Goal: Check status: Check status

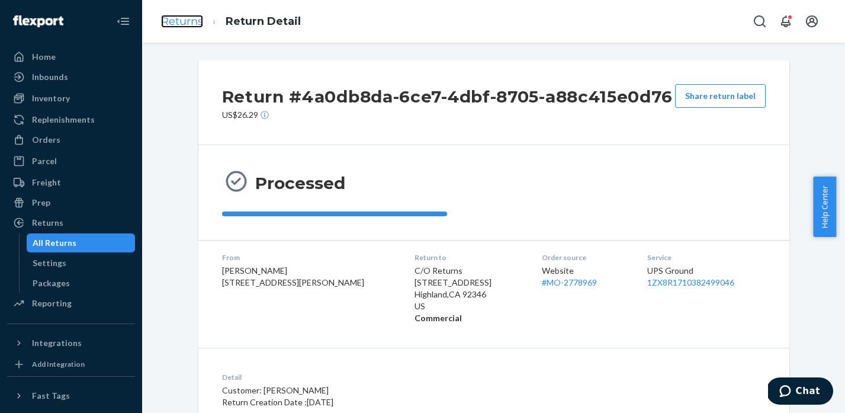
click at [179, 20] on link "Returns" at bounding box center [182, 21] width 42 height 13
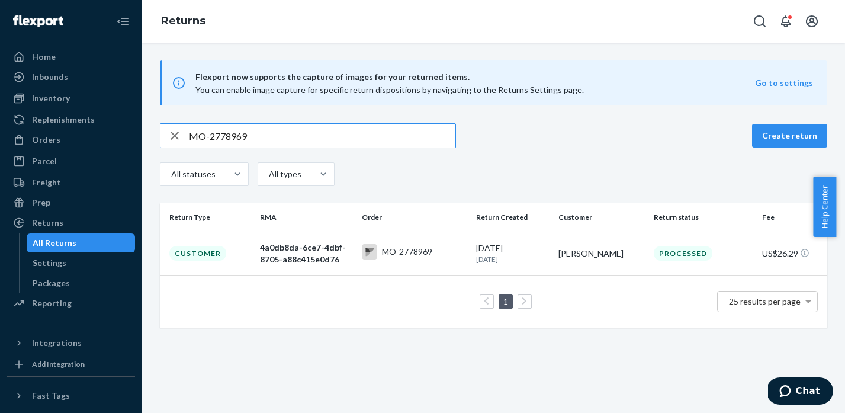
click at [229, 136] on input "MO-2778969" at bounding box center [322, 136] width 266 height 24
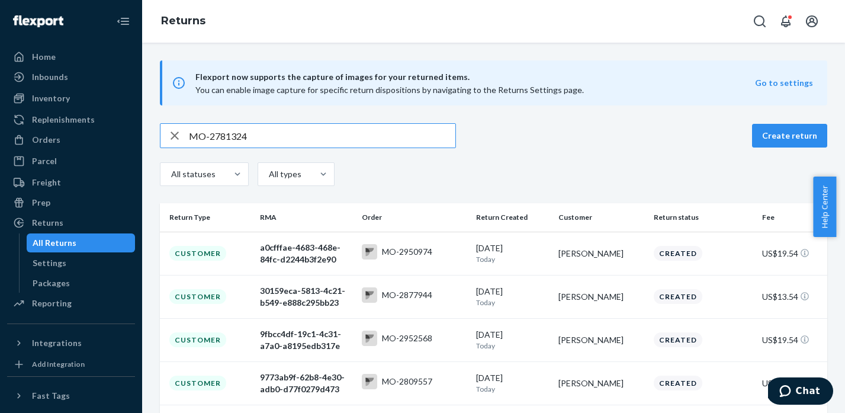
type input "MO-2781324"
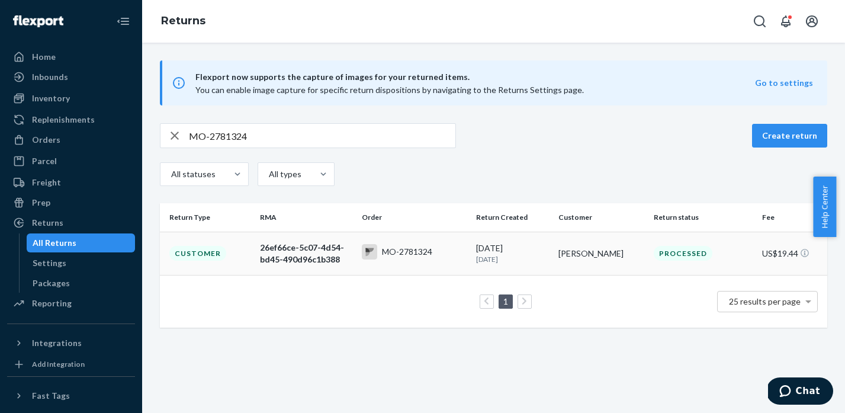
click at [400, 253] on div "MO-2781324" at bounding box center [407, 252] width 50 height 12
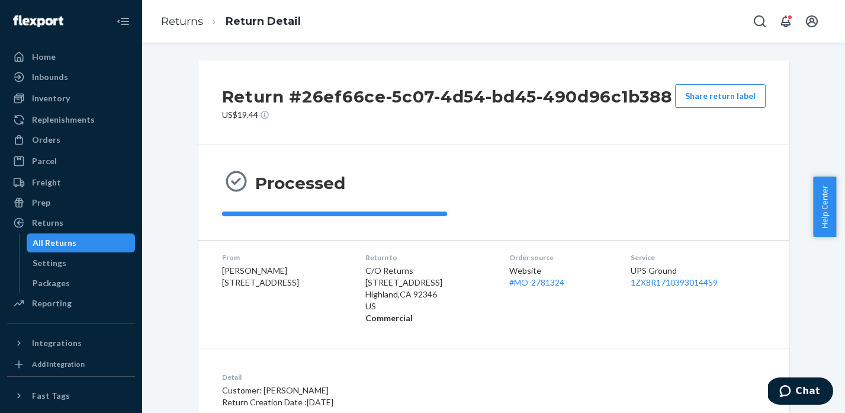
scroll to position [251, 0]
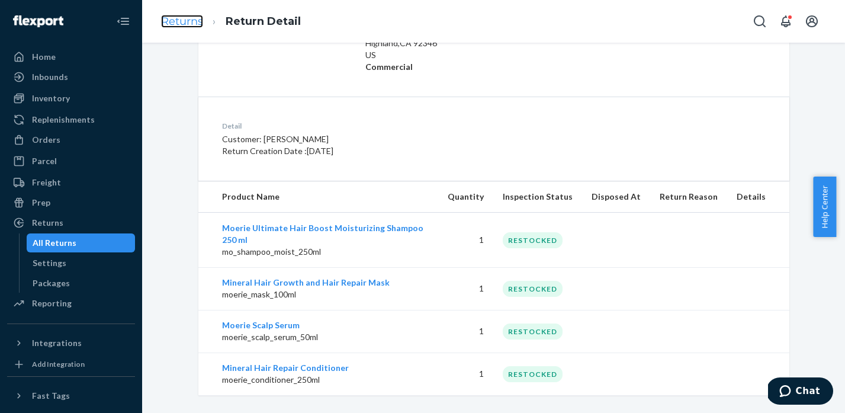
click at [188, 25] on link "Returns" at bounding box center [182, 21] width 42 height 13
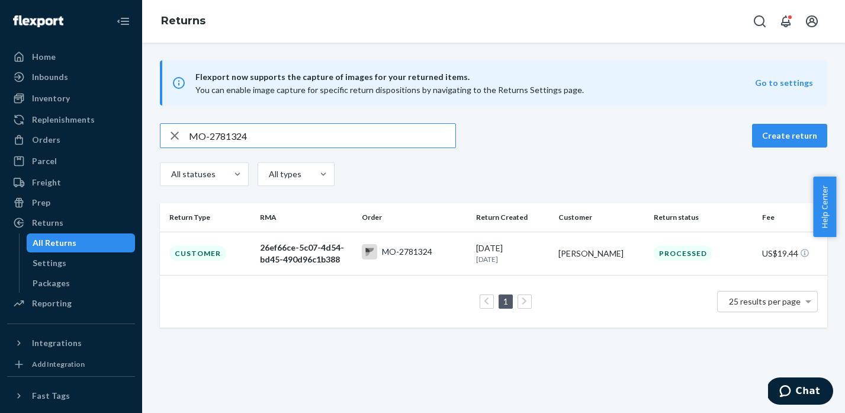
click at [221, 139] on input "MO-2781324" at bounding box center [322, 136] width 266 height 24
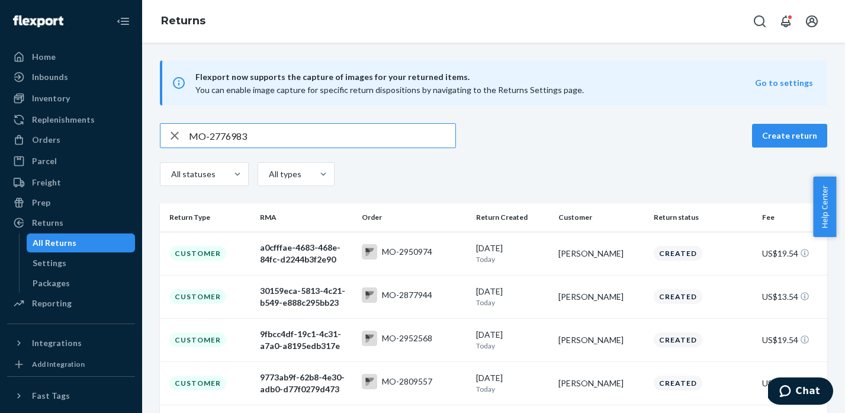
type input "MO-2776983"
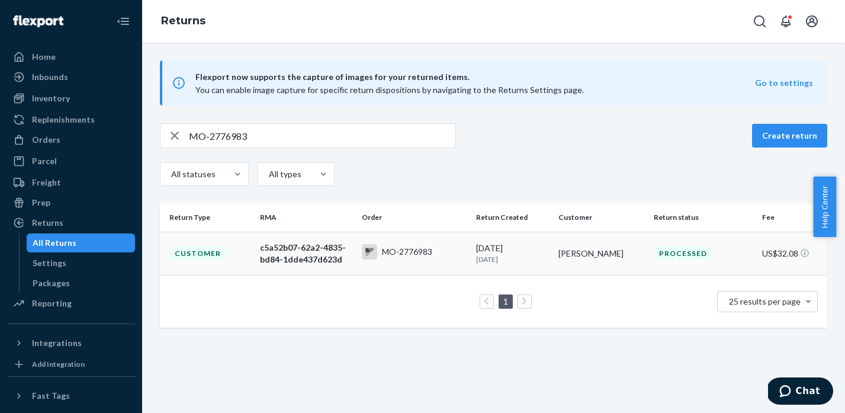
click at [408, 250] on div "MO-2776983" at bounding box center [407, 252] width 50 height 12
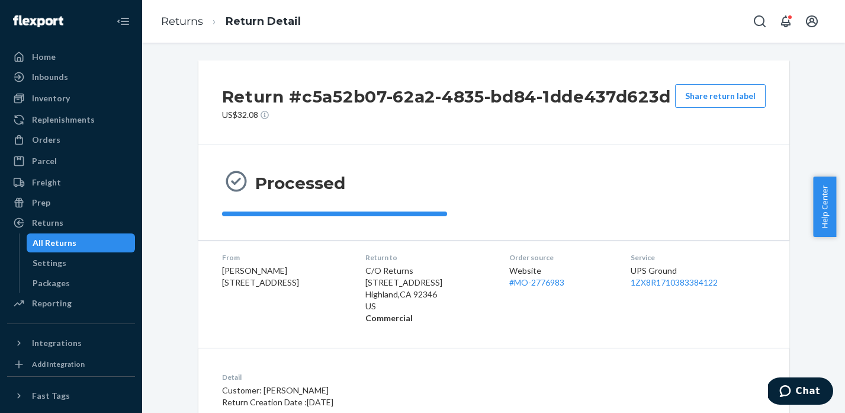
click at [190, 28] on li "Returns" at bounding box center [182, 21] width 42 height 15
click at [191, 24] on link "Returns" at bounding box center [182, 21] width 42 height 13
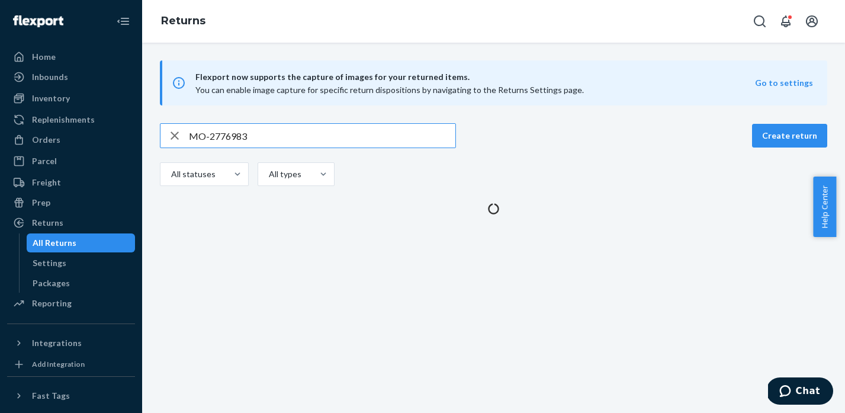
click at [223, 139] on input "MO-2776983" at bounding box center [322, 136] width 266 height 24
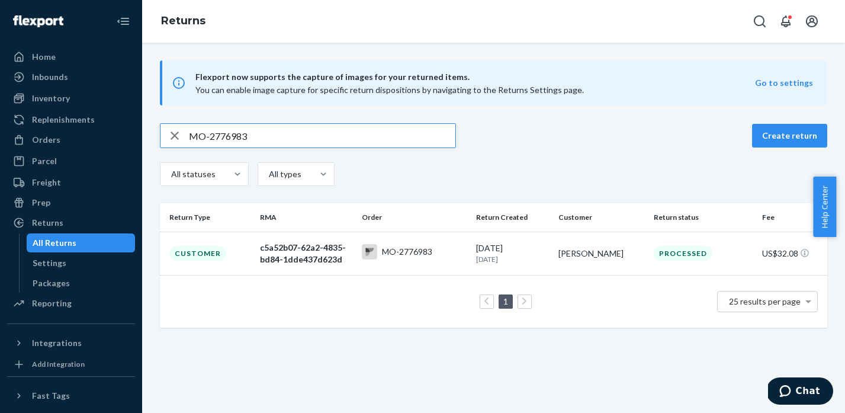
click at [223, 139] on input "MO-2776983" at bounding box center [322, 136] width 266 height 24
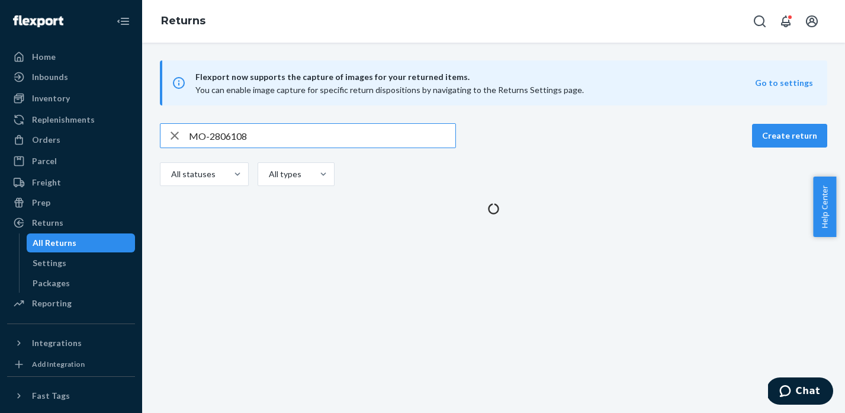
type input "MO-2806108"
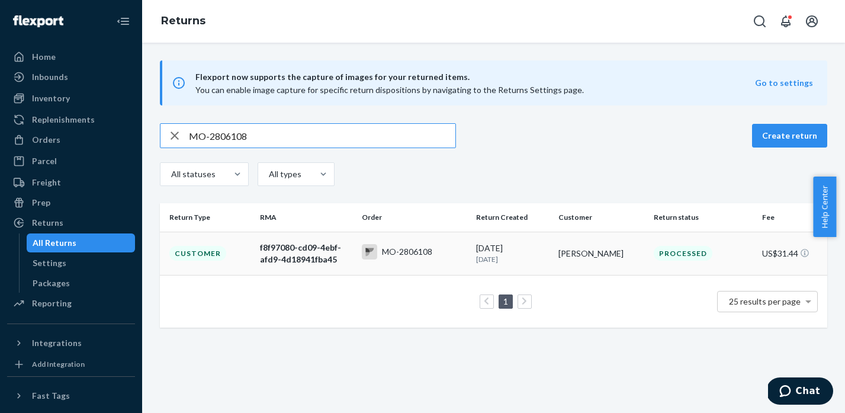
click at [406, 260] on div "MO-2806108" at bounding box center [414, 253] width 105 height 18
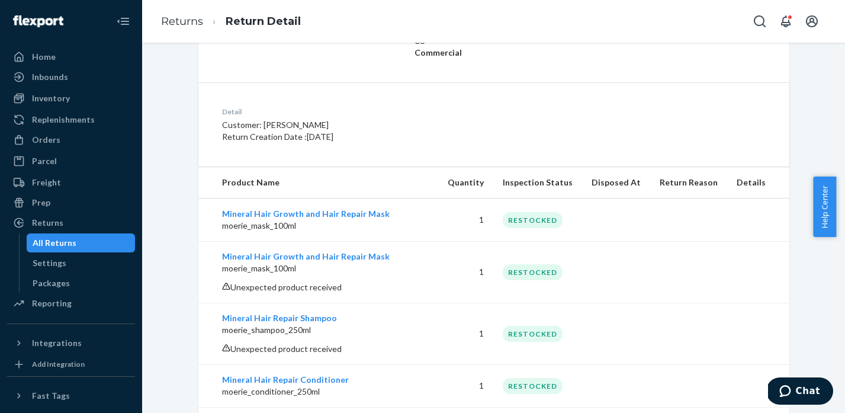
scroll to position [186, 0]
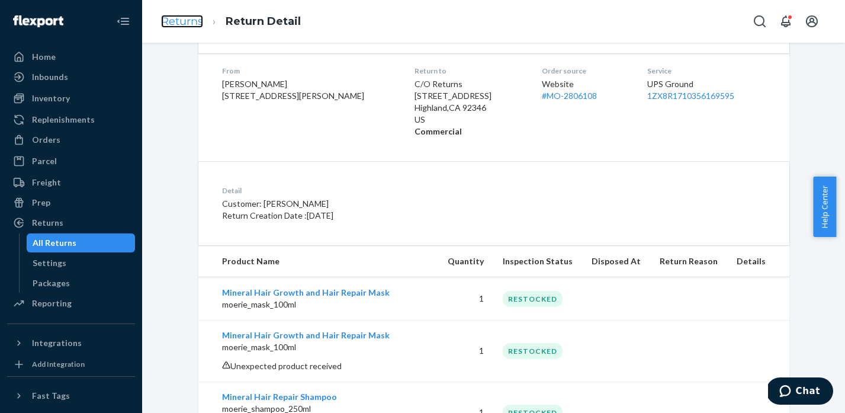
click at [183, 17] on link "Returns" at bounding box center [182, 21] width 42 height 13
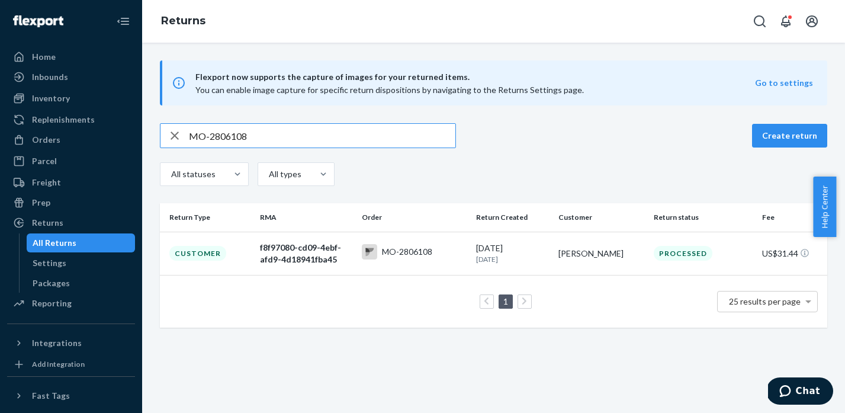
click at [230, 131] on input "MO-2806108" at bounding box center [322, 136] width 266 height 24
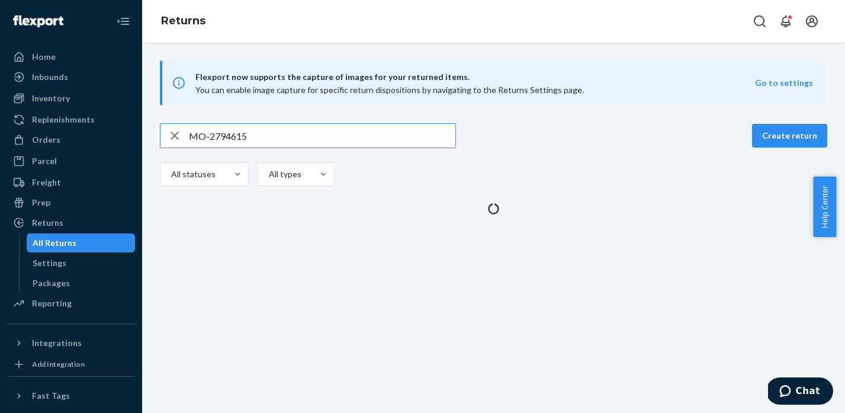
type input "MO-2794615"
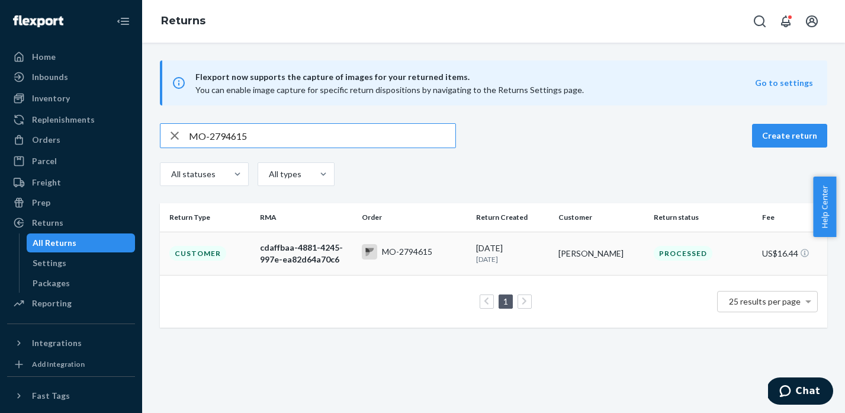
click at [429, 267] on td "MO-2794615" at bounding box center [414, 252] width 114 height 43
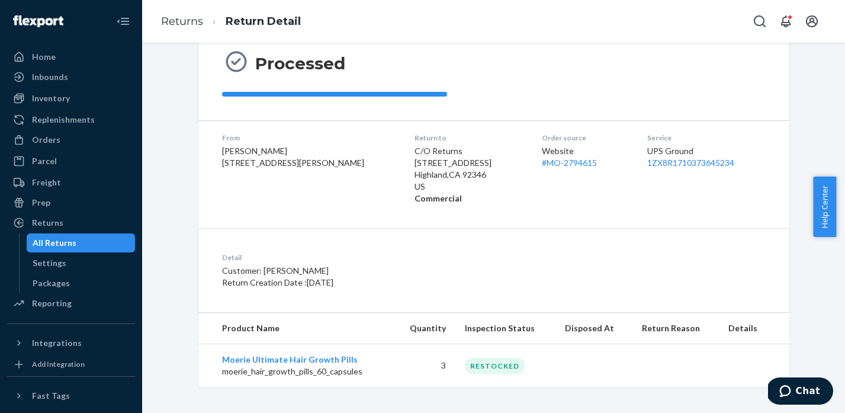
scroll to position [123, 0]
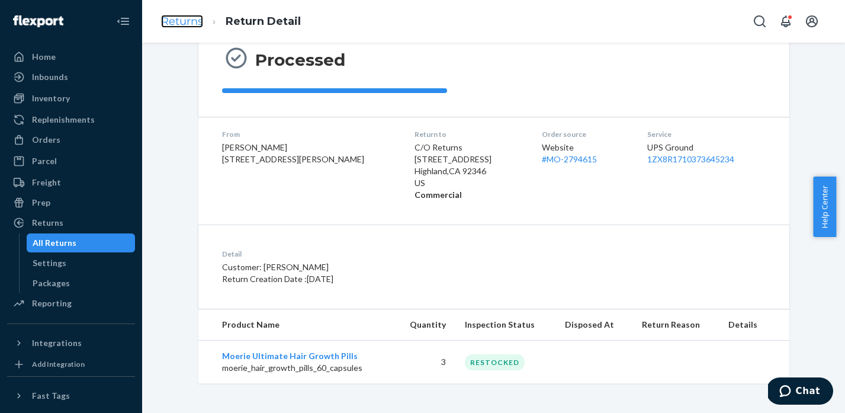
click at [179, 22] on link "Returns" at bounding box center [182, 21] width 42 height 13
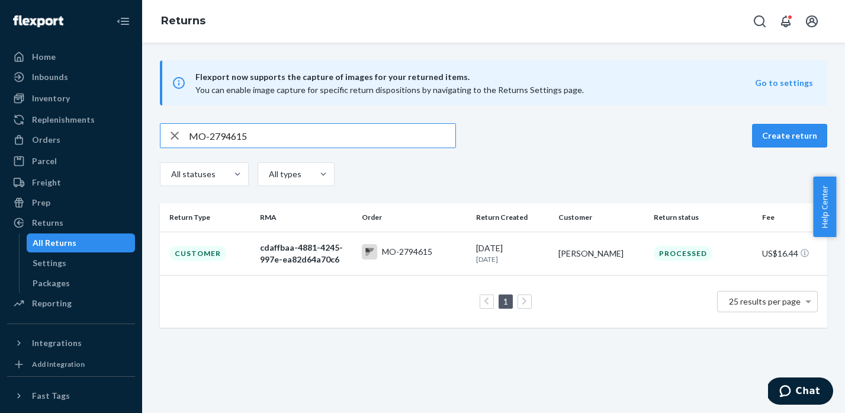
click at [225, 136] on input "MO-2794615" at bounding box center [322, 136] width 266 height 24
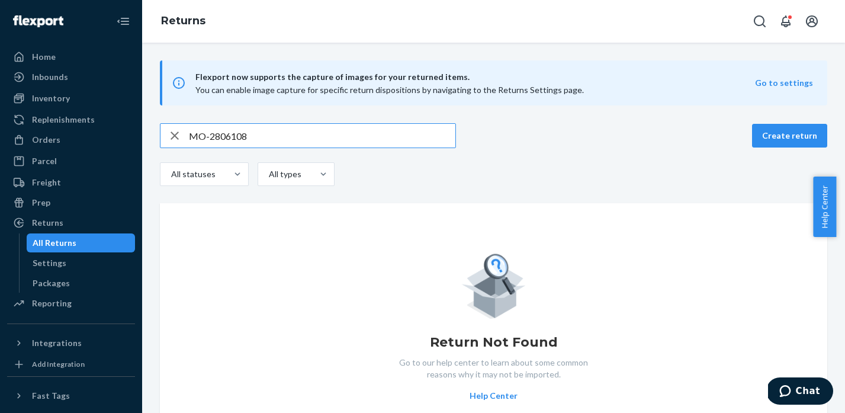
type input "MO-2806108"
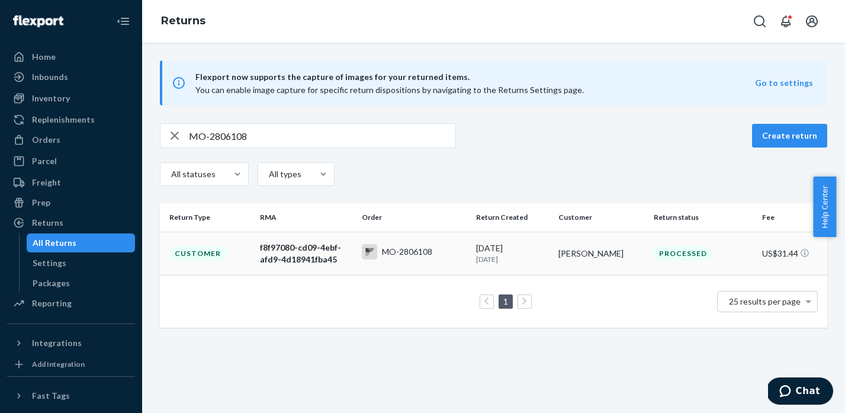
click at [377, 265] on td "MO-2806108" at bounding box center [414, 252] width 114 height 43
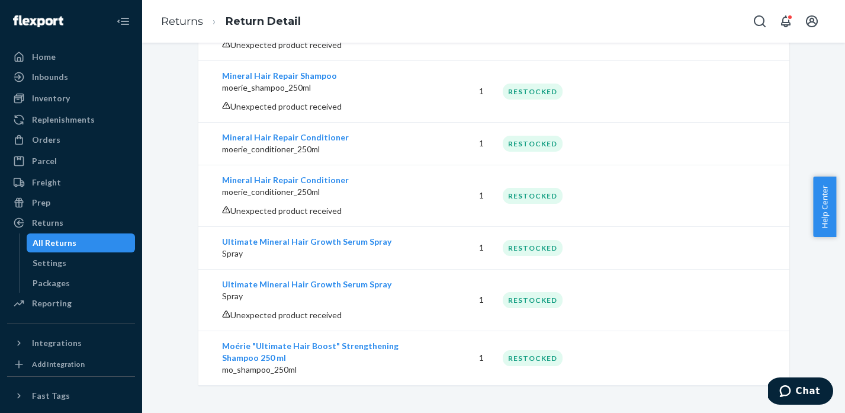
scroll to position [510, 0]
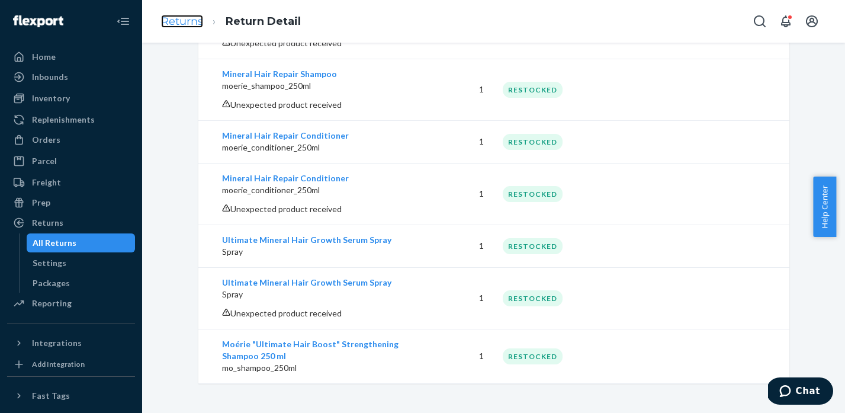
click at [166, 25] on link "Returns" at bounding box center [182, 21] width 42 height 13
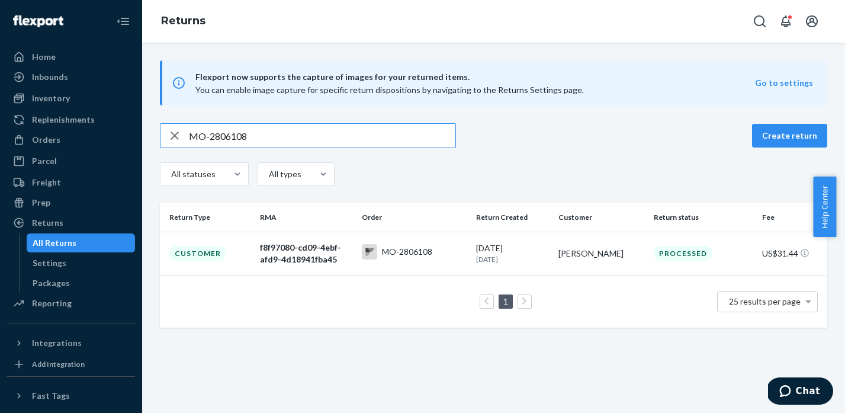
click at [242, 139] on input "MO-2806108" at bounding box center [322, 136] width 266 height 24
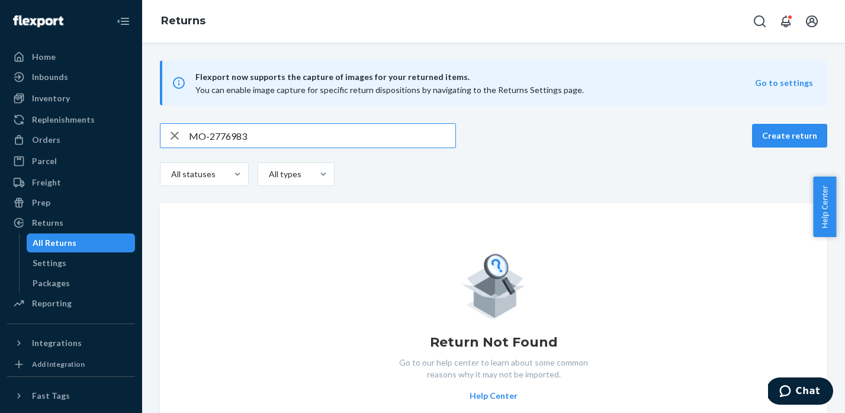
type input "MO-2776983"
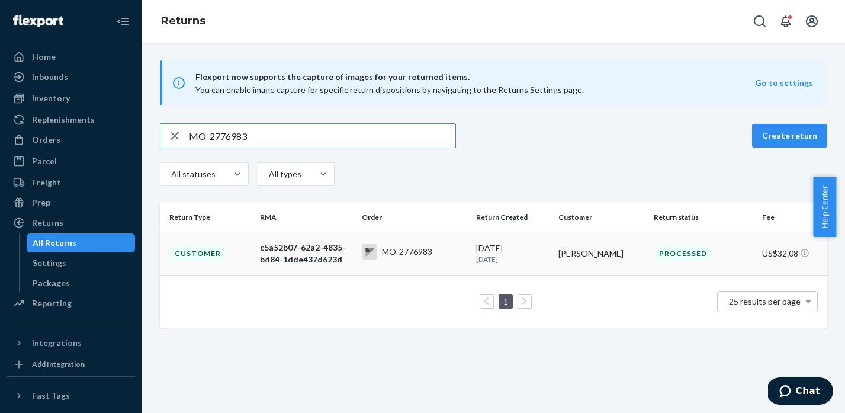
click at [388, 254] on div "MO-2776983" at bounding box center [407, 252] width 50 height 12
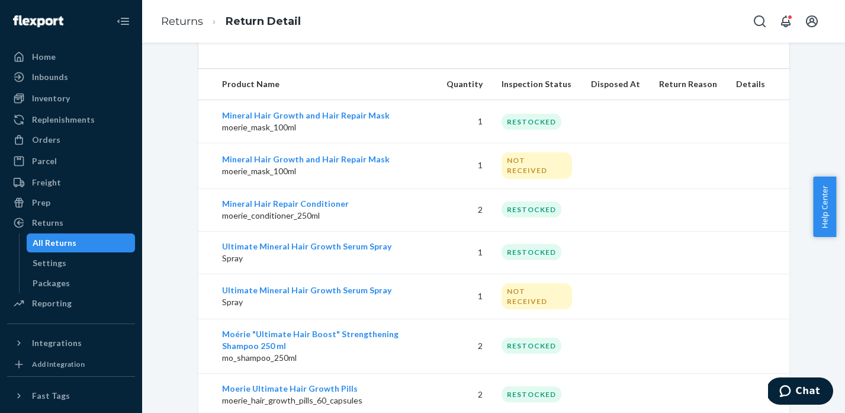
scroll to position [396, 0]
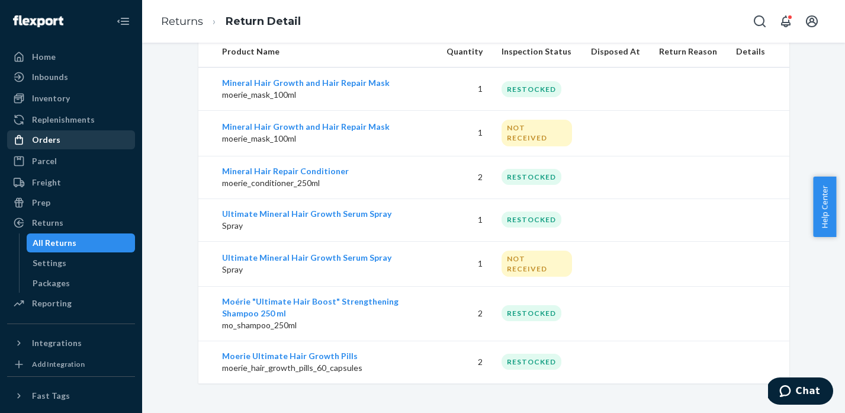
click at [46, 144] on div "Orders" at bounding box center [46, 140] width 28 height 12
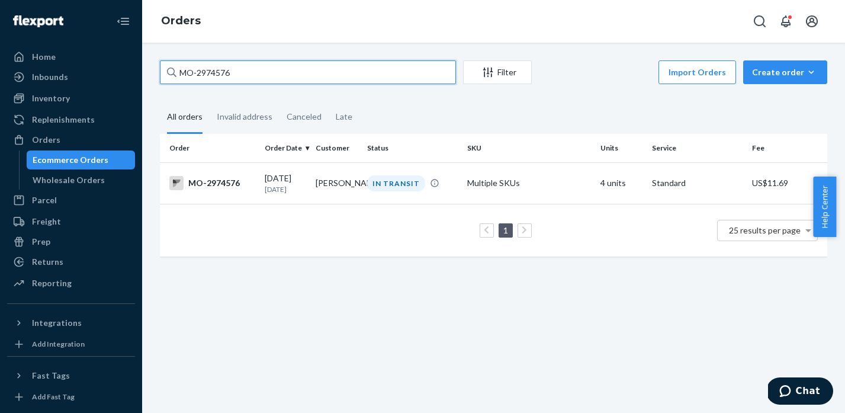
drag, startPoint x: 236, startPoint y: 73, endPoint x: 170, endPoint y: 72, distance: 65.7
click at [170, 72] on div "MO-2974576" at bounding box center [308, 72] width 296 height 24
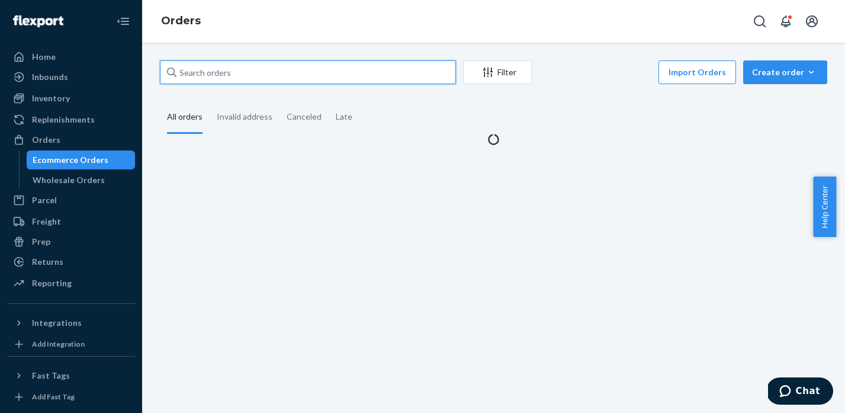
paste input "MO-2998859"
type input "MO-2998859"
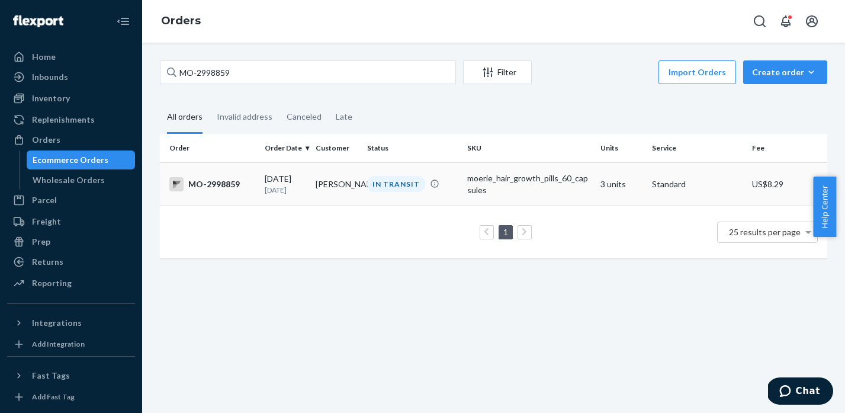
click at [362, 188] on td "IN TRANSIT" at bounding box center [412, 183] width 100 height 43
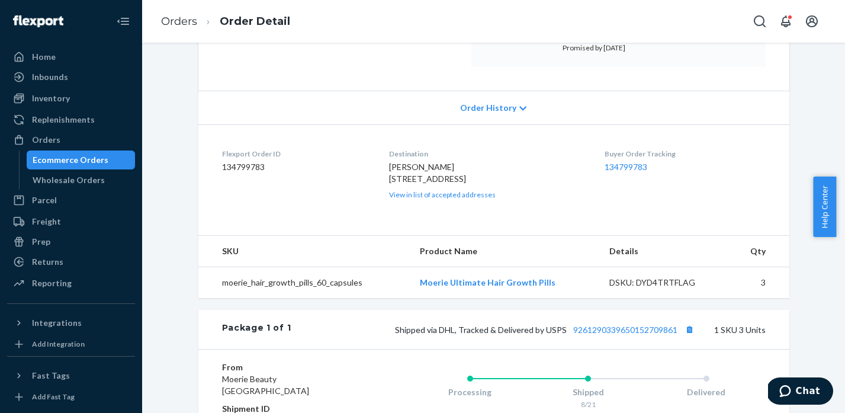
scroll to position [218, 0]
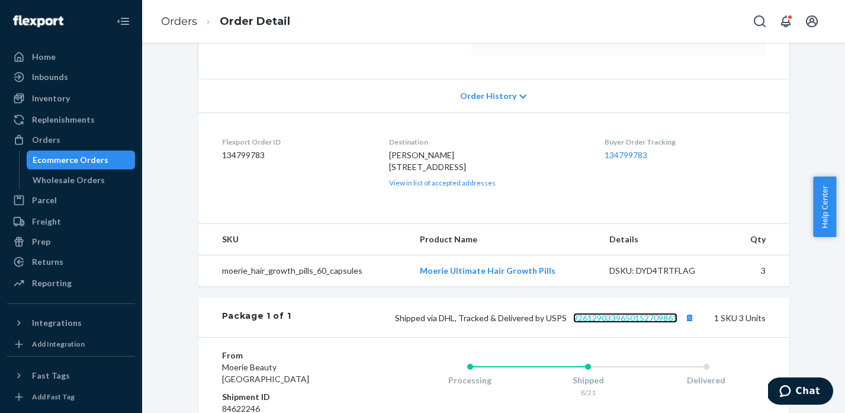
click at [626, 323] on link "9261290339650152709861" at bounding box center [625, 318] width 104 height 10
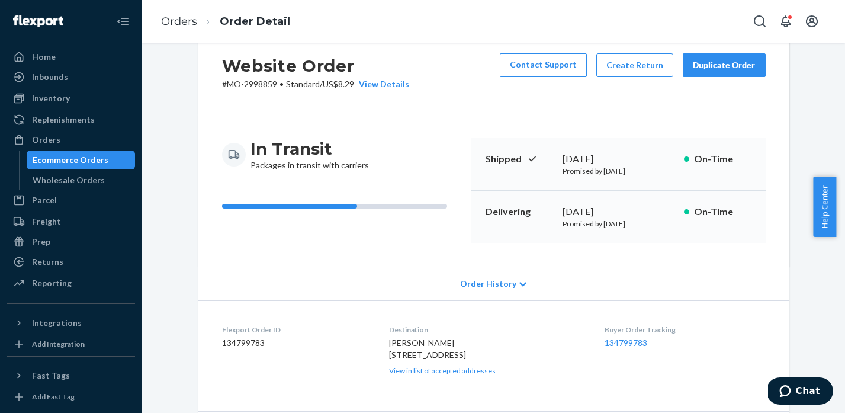
scroll to position [0, 0]
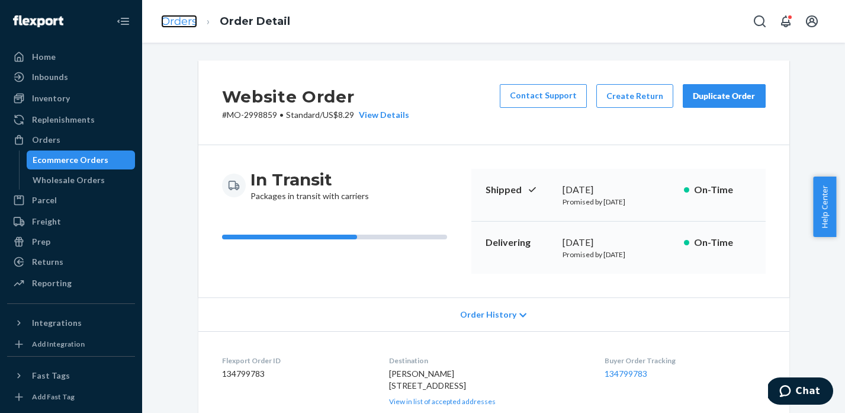
click at [173, 21] on link "Orders" at bounding box center [179, 21] width 36 height 13
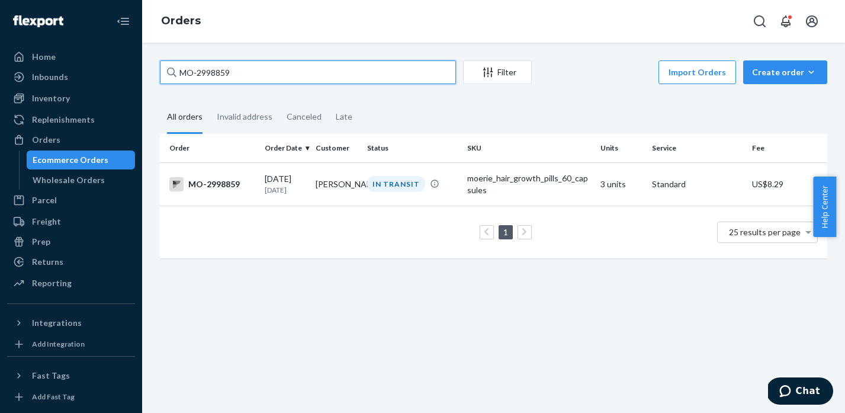
drag, startPoint x: 231, startPoint y: 72, endPoint x: 171, endPoint y: 70, distance: 61.0
click at [171, 70] on div "MO-2998859" at bounding box center [308, 72] width 296 height 24
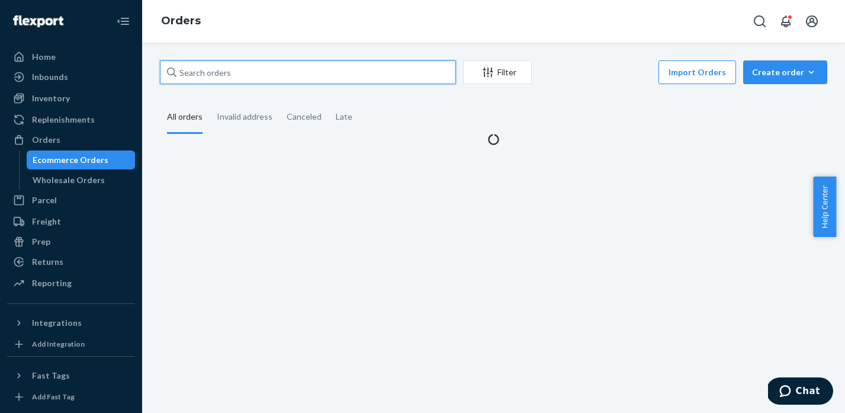
paste input "MO-2976293"
type input "MO-2976293"
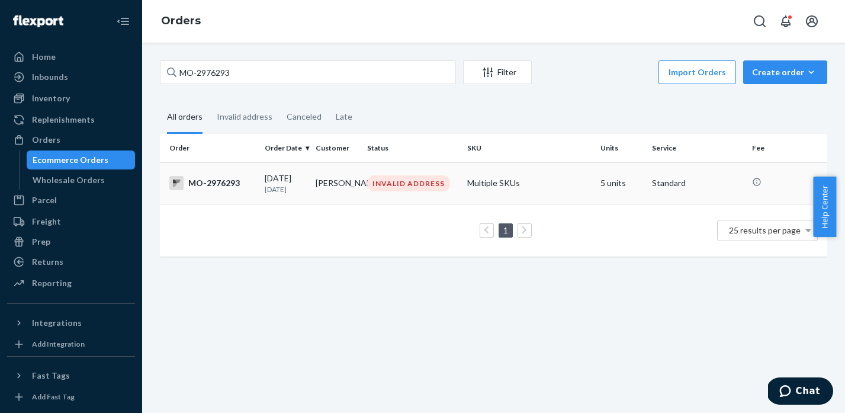
click at [410, 186] on div "INVALID ADDRESS" at bounding box center [408, 183] width 83 height 16
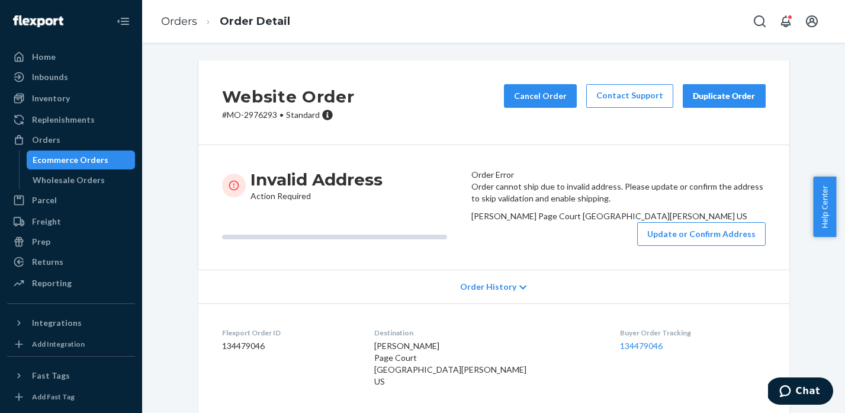
click at [259, 115] on p "# MO-2976293 • Standard" at bounding box center [288, 115] width 133 height 12
copy p "2976293"
click at [276, 129] on div "Website Order # MO-2976293 • Standard Cancel Order Contact Support Duplicate Or…" at bounding box center [493, 102] width 591 height 85
drag, startPoint x: 274, startPoint y: 115, endPoint x: 225, endPoint y: 112, distance: 48.6
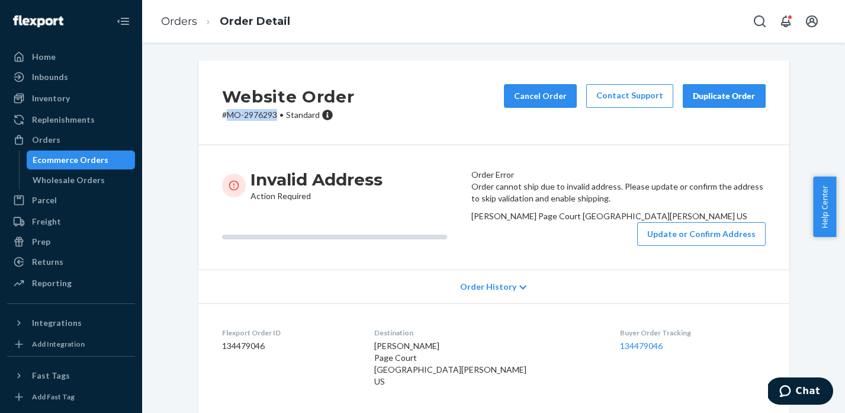
click at [225, 112] on p "# MO-2976293 • Standard" at bounding box center [288, 115] width 133 height 12
copy p "MO-2976293"
click at [180, 22] on link "Orders" at bounding box center [179, 21] width 36 height 13
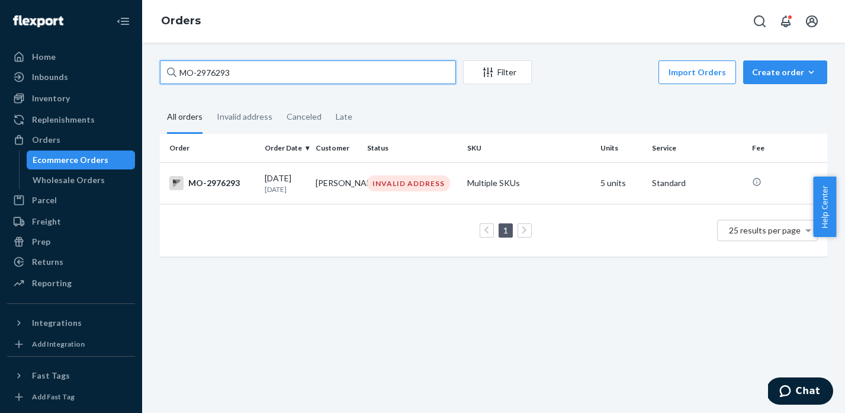
click at [223, 77] on input "MO-2976293" at bounding box center [308, 72] width 296 height 24
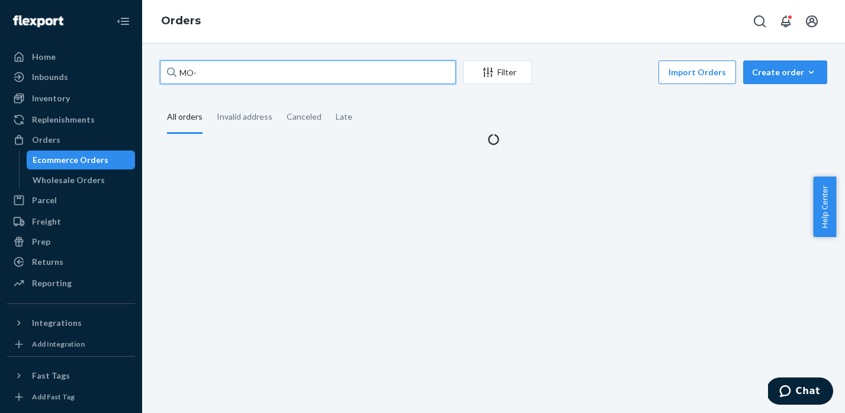
paste input "2976320"
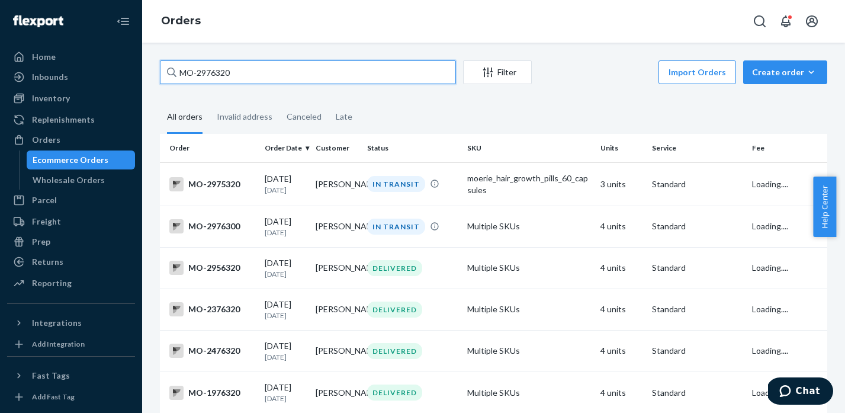
type input "MO-2976320"
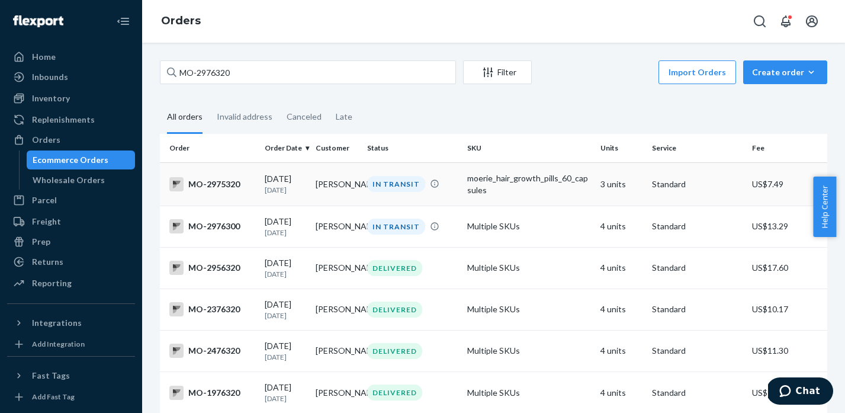
click at [448, 193] on td "IN TRANSIT" at bounding box center [412, 183] width 100 height 43
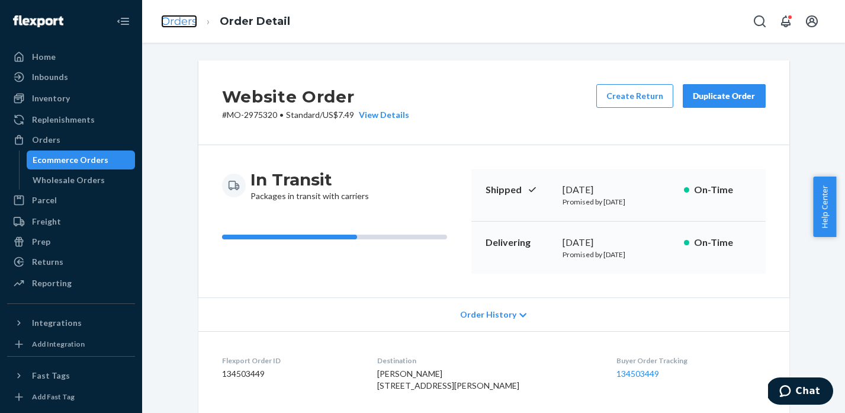
click at [174, 25] on link "Orders" at bounding box center [179, 21] width 36 height 13
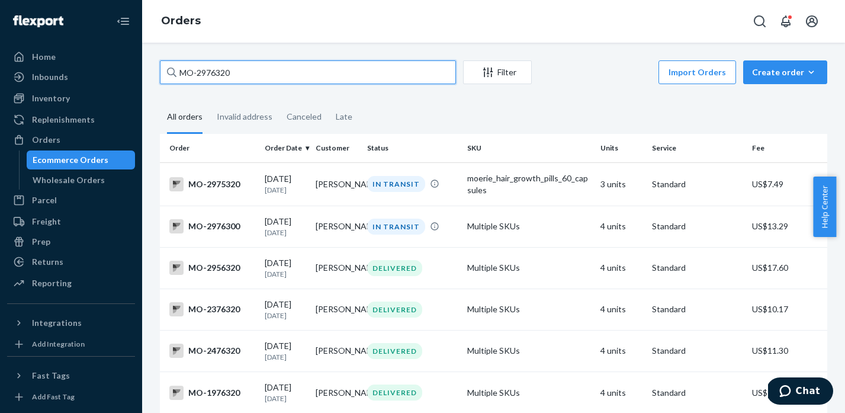
drag, startPoint x: 260, startPoint y: 79, endPoint x: 150, endPoint y: 69, distance: 110.0
click at [151, 69] on div "MO-2976320 Filter Import Orders Create order Ecommerce order Removal order All …" at bounding box center [493, 268] width 685 height 417
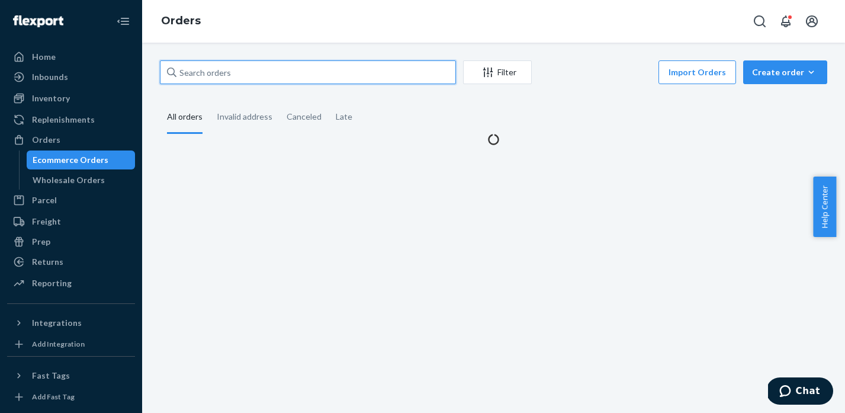
paste input "MO-2976293"
type input "MO-2976293"
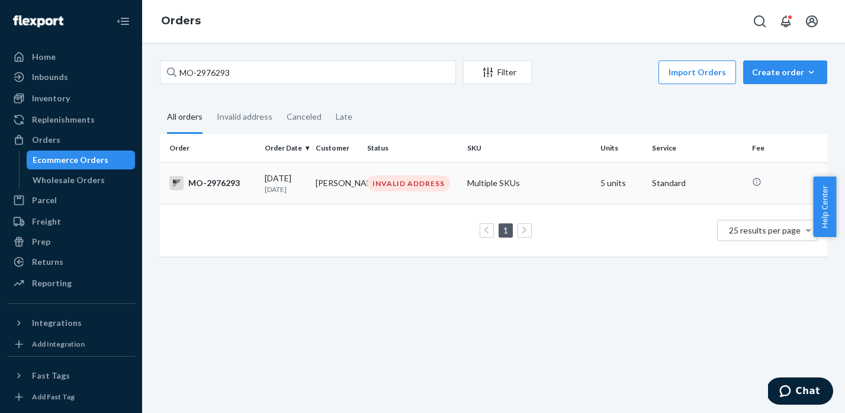
click at [358, 184] on td "[PERSON_NAME]" at bounding box center [336, 182] width 51 height 41
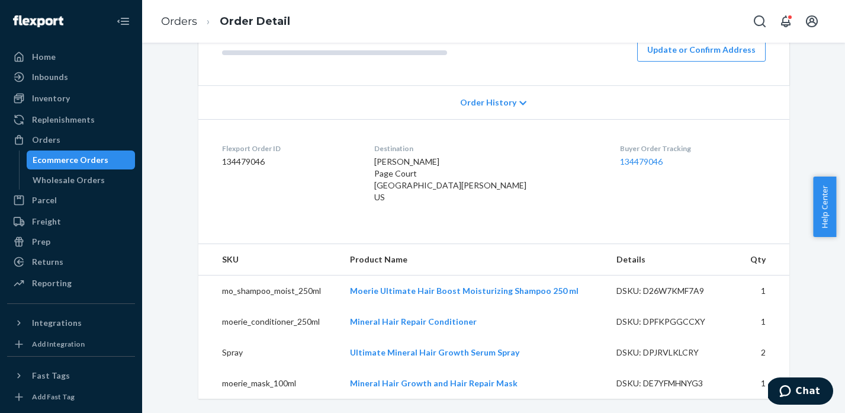
scroll to position [274, 0]
click at [498, 106] on span "Order History" at bounding box center [488, 103] width 56 height 12
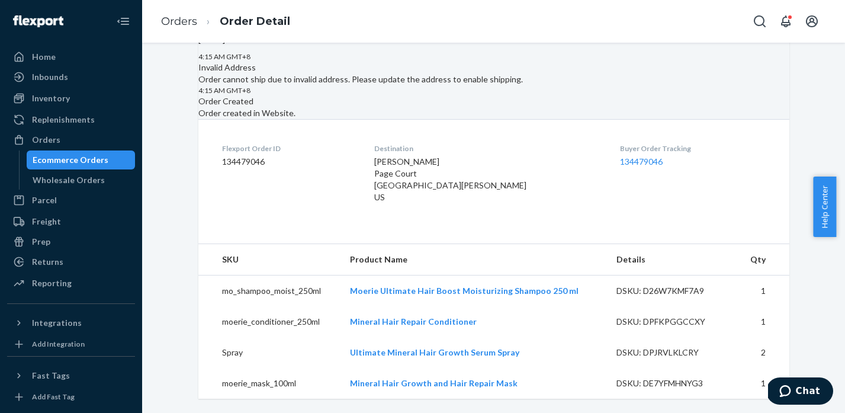
click at [498, 23] on span "Order History" at bounding box center [488, 17] width 56 height 12
